Goal: Information Seeking & Learning: Learn about a topic

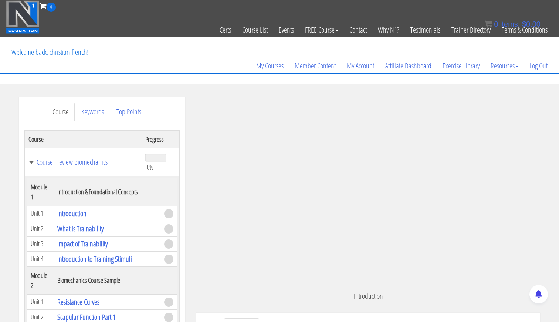
scroll to position [308, 0]
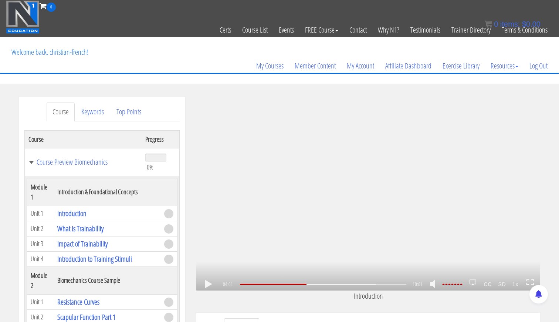
click at [355, 175] on div ".a{fill:#000;opacity:0.65;}.b{fill:#fff;opacity:1.0;} .fp-color-play{opacity:0.…" at bounding box center [368, 193] width 344 height 193
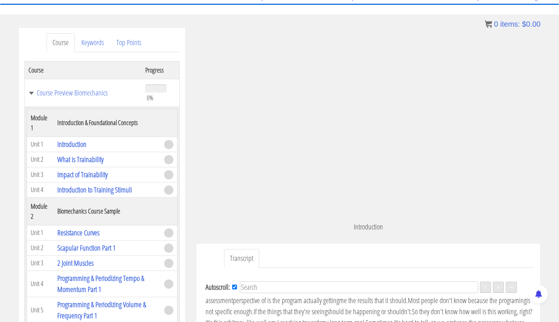
scroll to position [69, 0]
click at [70, 230] on link "Resistance Curves" at bounding box center [78, 232] width 42 height 10
click at [74, 231] on link "Resistance Curves" at bounding box center [78, 232] width 42 height 10
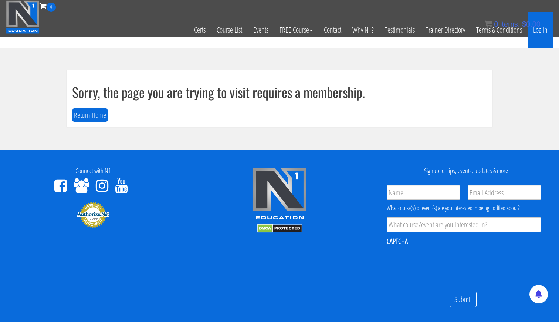
click at [541, 31] on link "Log In" at bounding box center [540, 30] width 26 height 36
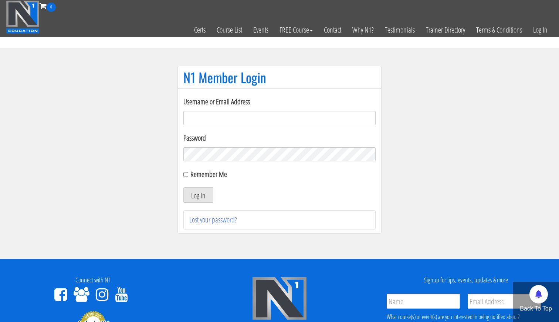
type input "cafrench40@gmail.com"
click at [198, 195] on button "Log In" at bounding box center [198, 195] width 30 height 16
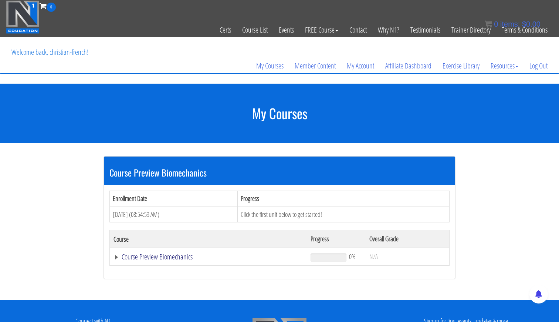
click at [159, 253] on link "Course Preview Biomechanics" at bounding box center [208, 256] width 190 height 7
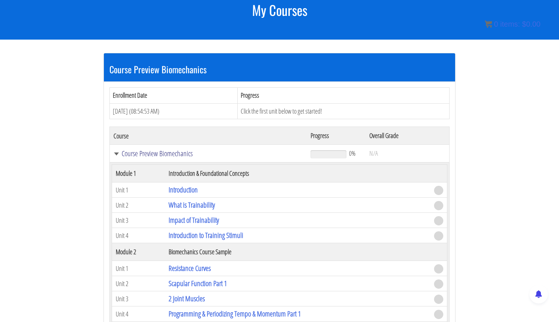
scroll to position [135, 0]
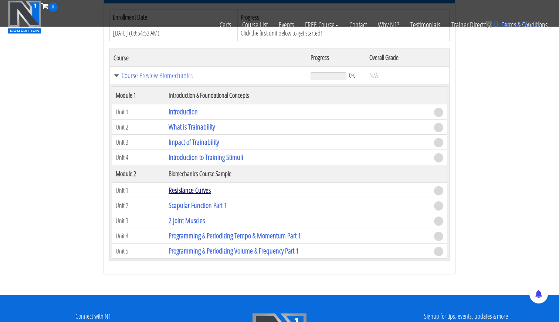
click at [173, 186] on link "Resistance Curves" at bounding box center [190, 190] width 42 height 10
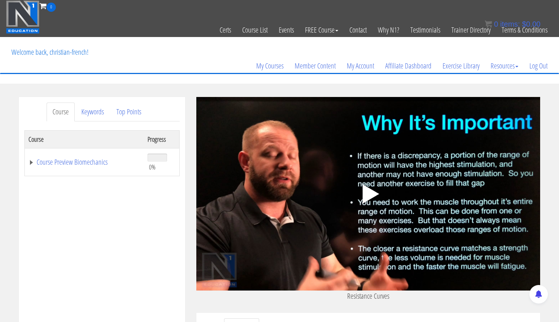
click at [370, 193] on polygon at bounding box center [371, 193] width 17 height 19
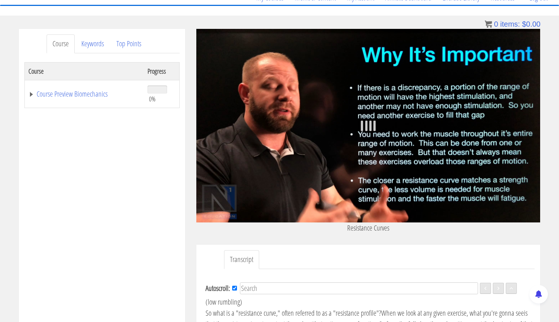
scroll to position [68, 0]
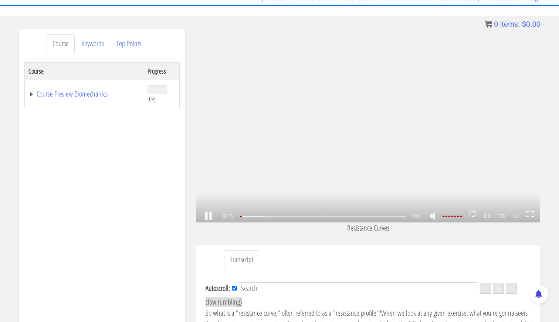
click at [533, 214] on icon at bounding box center [530, 214] width 8 height 6
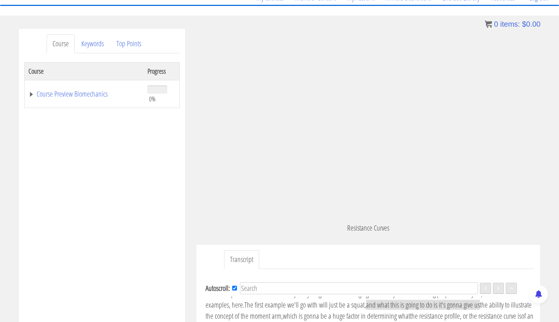
scroll to position [400, 0]
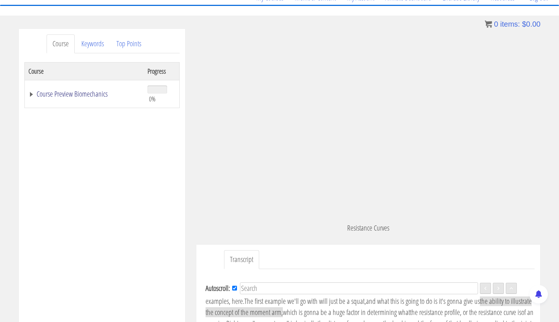
click at [33, 92] on link "Course Preview Biomechanics" at bounding box center [84, 93] width 112 height 7
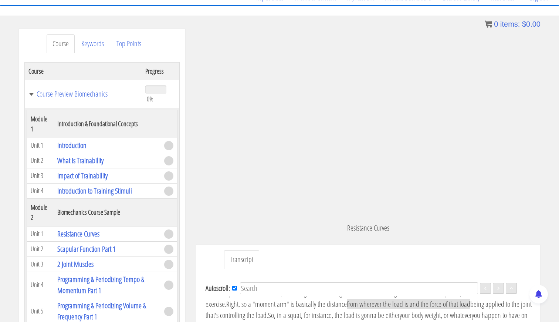
scroll to position [423, 0]
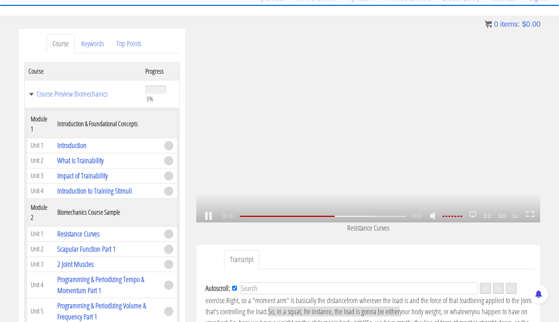
click at [532, 214] on icon at bounding box center [530, 214] width 8 height 6
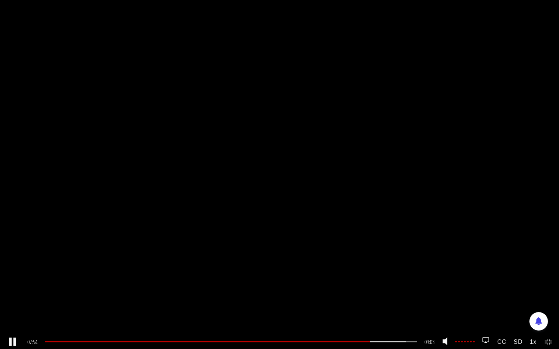
click at [547, 321] on icon at bounding box center [548, 342] width 8 height 6
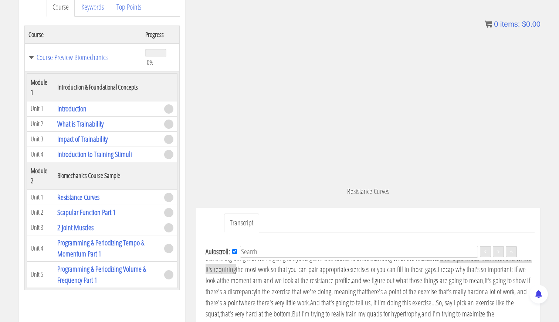
scroll to position [675, 0]
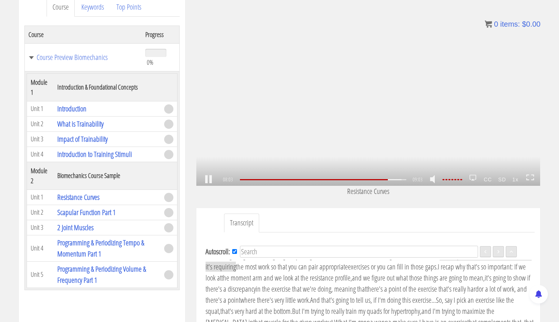
click at [532, 175] on icon at bounding box center [532, 175] width 3 height 1
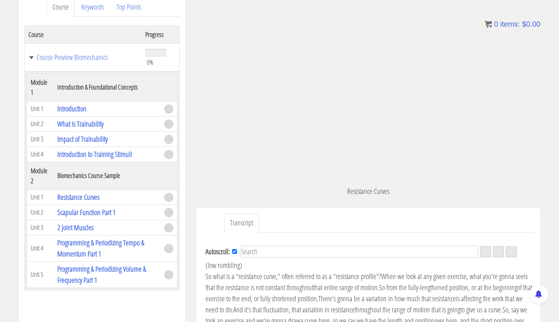
scroll to position [713, 0]
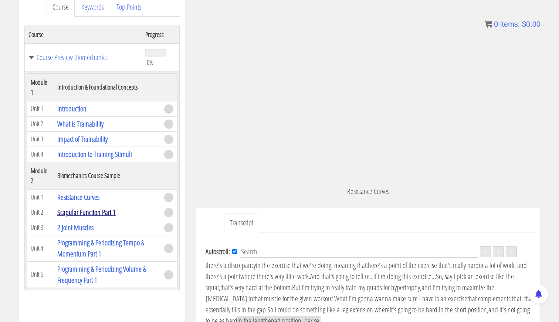
click at [66, 212] on link "Scapular Function Part 1" at bounding box center [86, 212] width 58 height 10
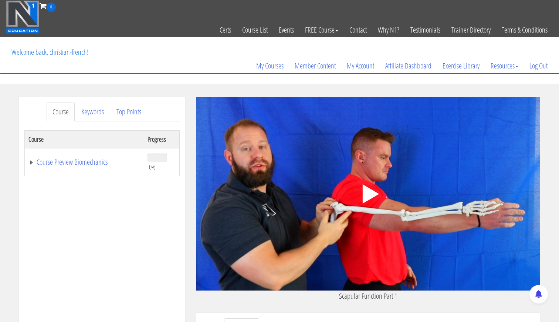
click at [371, 189] on icon ".fp-color-play{opacity:0.65;}.controlbutton{fill:#fff;}" at bounding box center [368, 193] width 47 height 47
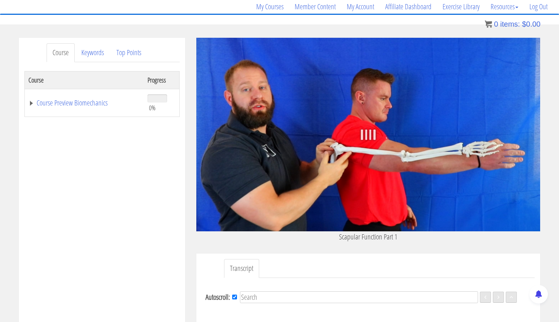
scroll to position [21, 0]
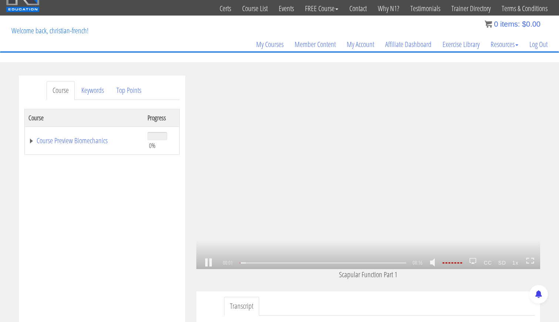
click at [531, 261] on icon at bounding box center [530, 260] width 8 height 6
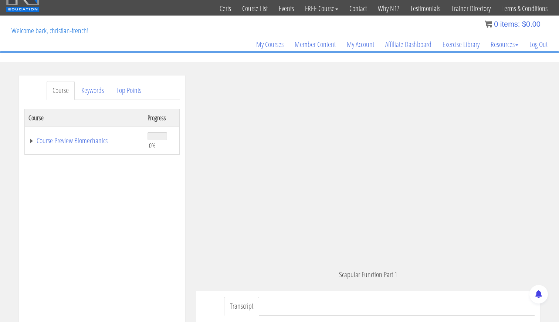
scroll to position [262, 0]
